Goal: Register for event/course

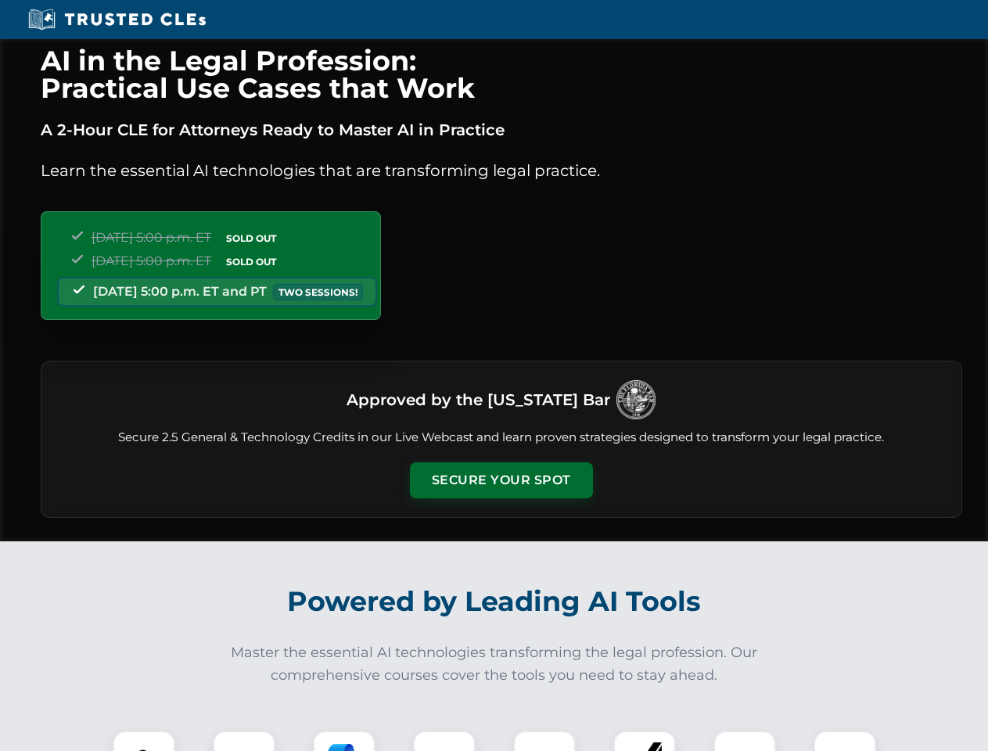
click at [501, 480] on button "Secure Your Spot" at bounding box center [501, 480] width 183 height 36
click at [144, 741] on img at bounding box center [143, 761] width 45 height 45
click at [244, 741] on div at bounding box center [244, 762] width 63 height 63
